Goal: Transaction & Acquisition: Purchase product/service

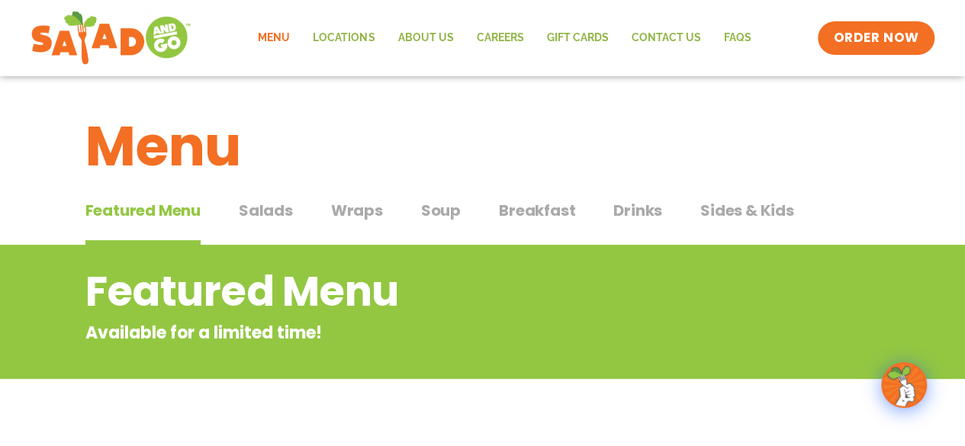
click at [548, 207] on span "Breakfast" at bounding box center [537, 210] width 76 height 23
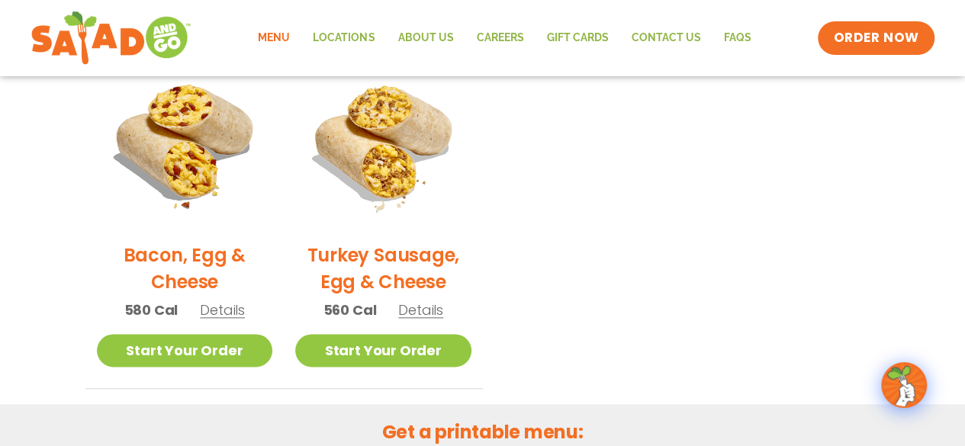
scroll to position [763, 0]
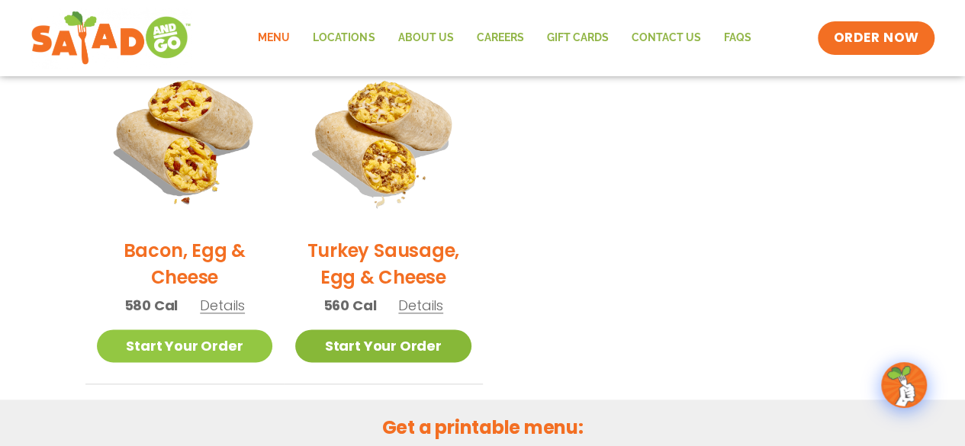
click at [403, 342] on link "Start Your Order" at bounding box center [383, 345] width 176 height 33
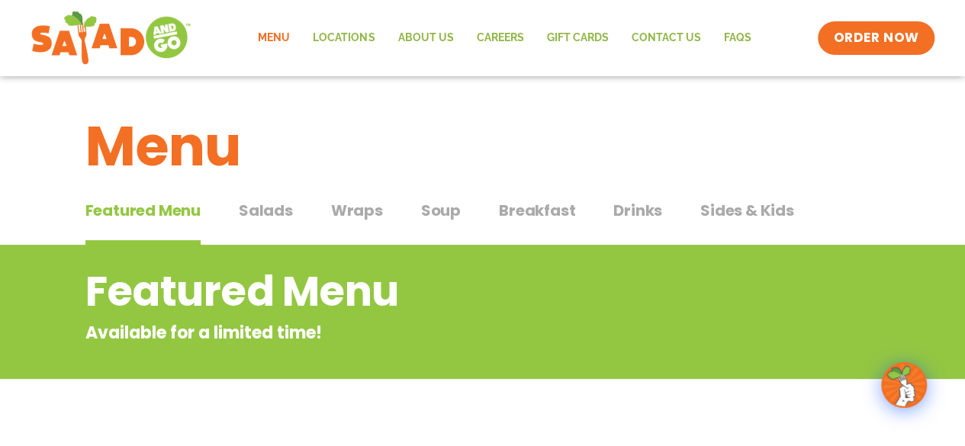
click at [522, 188] on div "Menu" at bounding box center [482, 134] width 965 height 117
click at [548, 214] on span "Breakfast" at bounding box center [537, 210] width 76 height 23
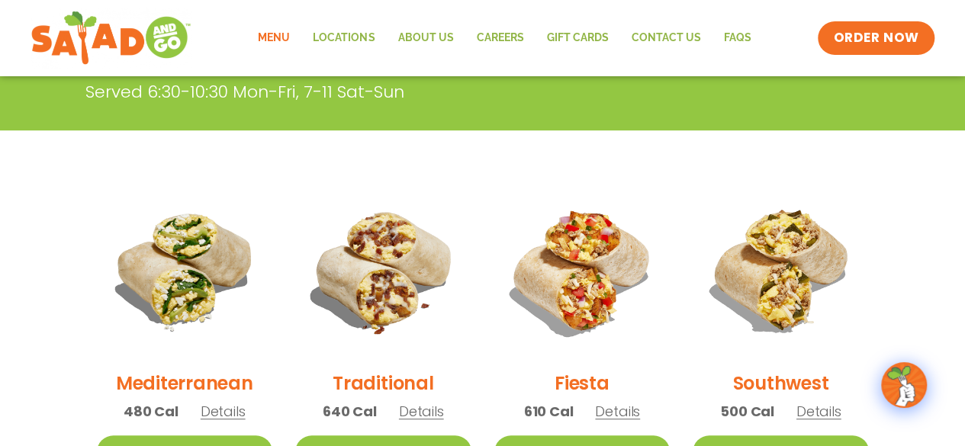
scroll to position [381, 0]
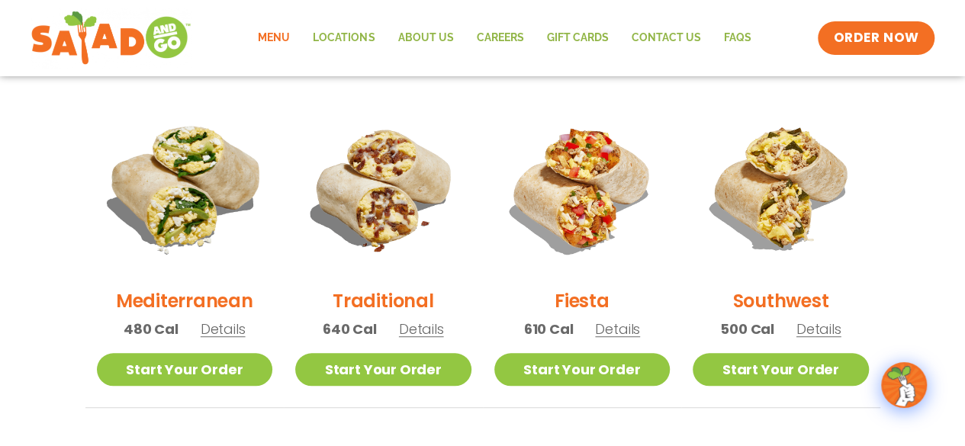
click at [188, 194] on img at bounding box center [184, 188] width 207 height 207
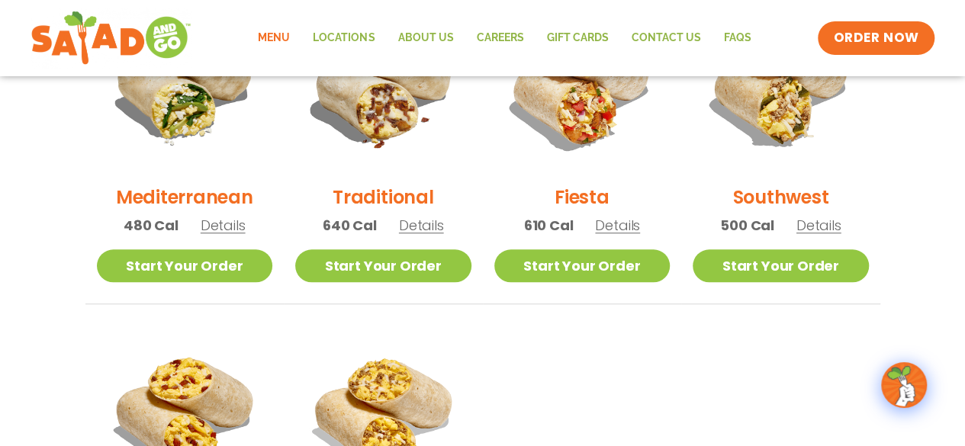
scroll to position [458, 0]
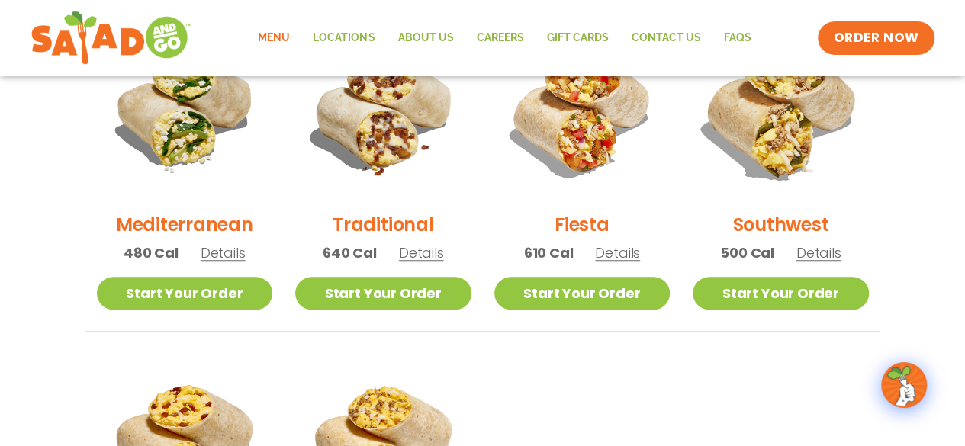
click at [790, 141] on img at bounding box center [780, 111] width 207 height 207
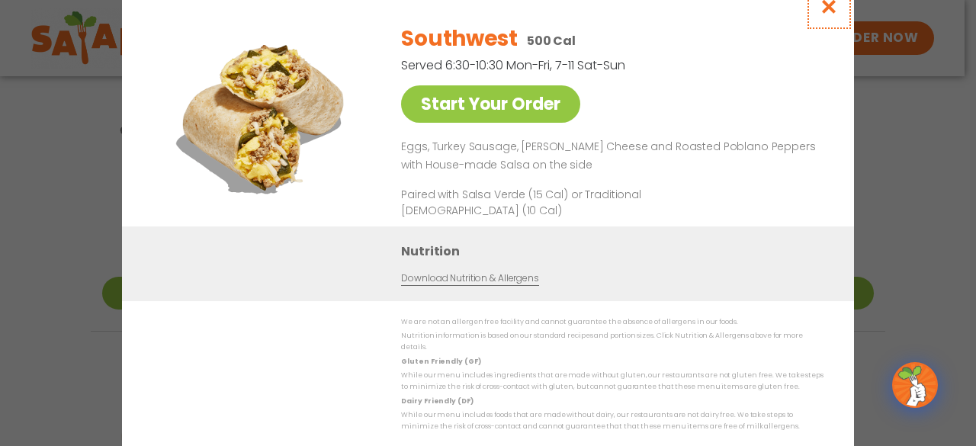
click at [828, 9] on icon "Close modal" at bounding box center [829, 6] width 19 height 16
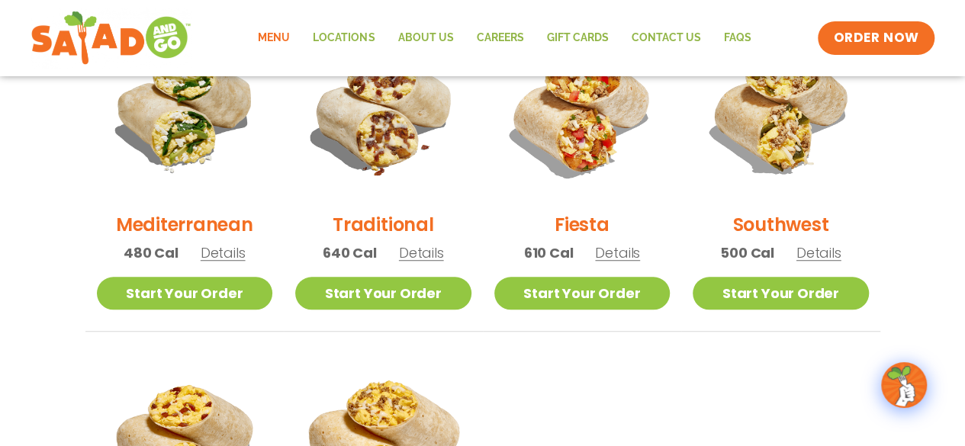
click at [409, 405] on img at bounding box center [383, 442] width 207 height 207
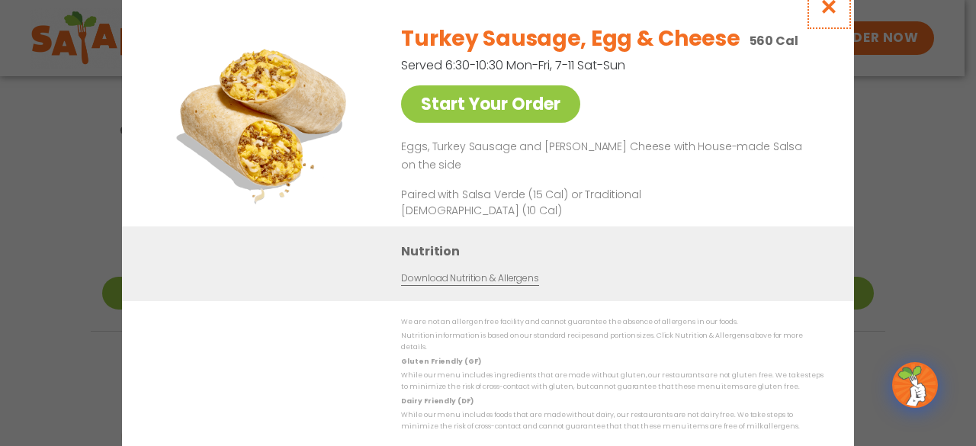
click at [835, 12] on icon "Close modal" at bounding box center [829, 6] width 19 height 16
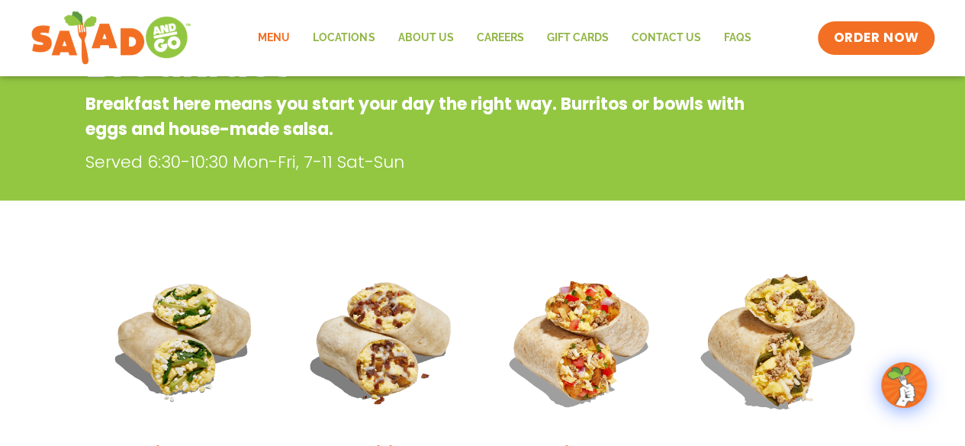
scroll to position [0, 0]
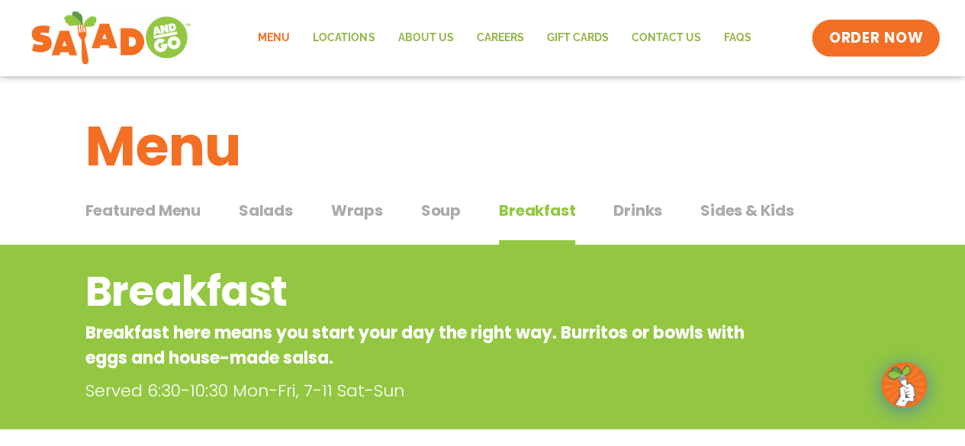
click at [864, 37] on span "ORDER NOW" at bounding box center [876, 38] width 95 height 20
